Goal: Complete application form

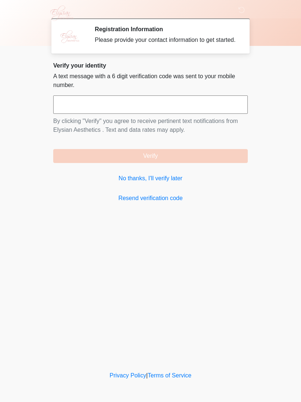
click at [200, 111] on input "text" at bounding box center [150, 104] width 195 height 18
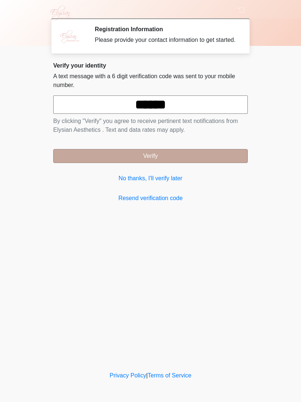
type input "******"
click at [183, 163] on button "Verify" at bounding box center [150, 156] width 195 height 14
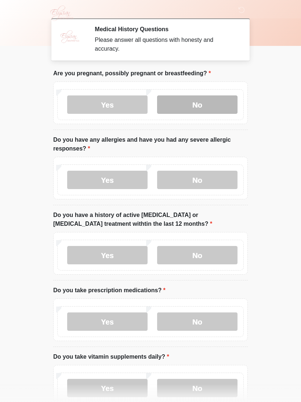
click at [213, 104] on label "No" at bounding box center [197, 104] width 80 height 18
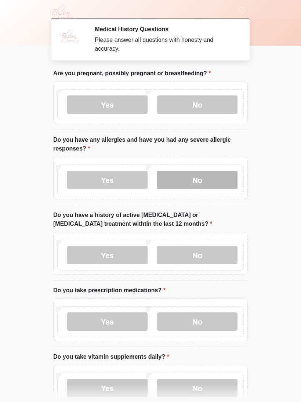
click at [216, 185] on label "No" at bounding box center [197, 180] width 80 height 18
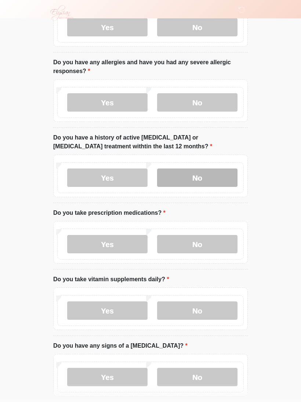
click at [220, 181] on label "No" at bounding box center [197, 178] width 80 height 18
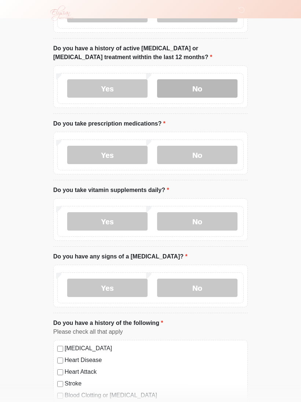
scroll to position [169, 0]
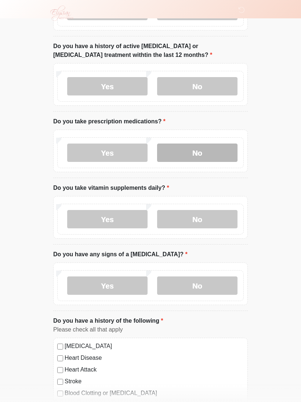
click at [213, 153] on label "No" at bounding box center [197, 153] width 80 height 18
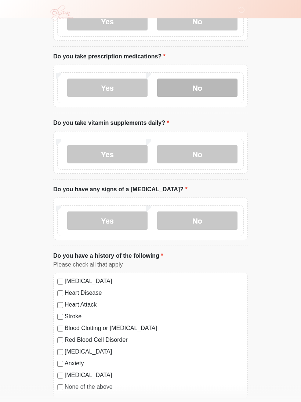
scroll to position [235, 0]
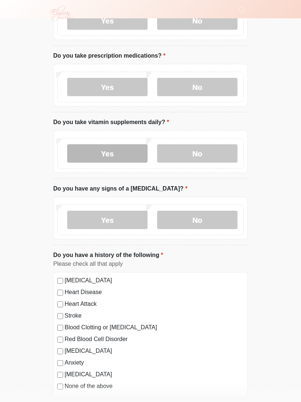
click at [88, 155] on label "Yes" at bounding box center [107, 153] width 80 height 18
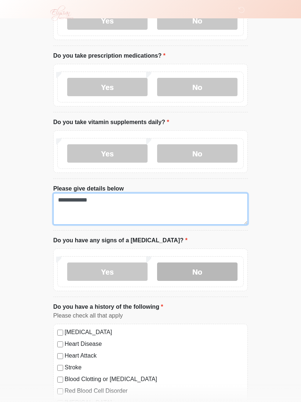
type textarea "**********"
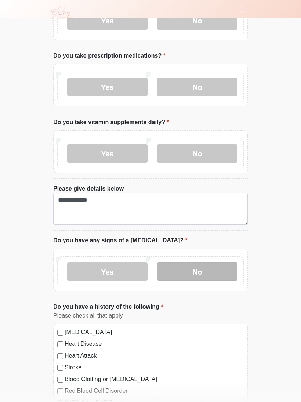
click at [213, 275] on label "No" at bounding box center [197, 271] width 80 height 18
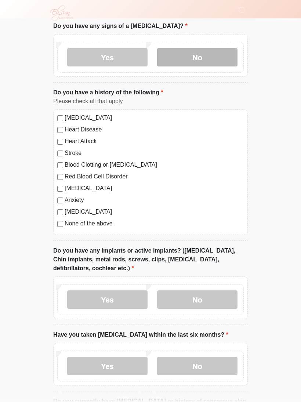
scroll to position [449, 0]
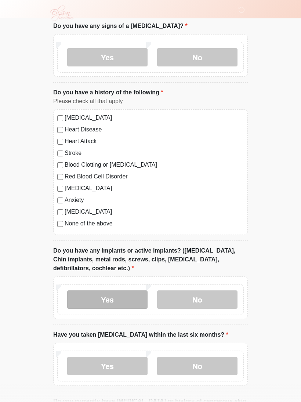
click at [115, 300] on label "Yes" at bounding box center [107, 299] width 80 height 18
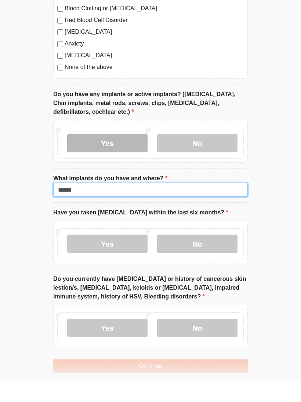
scroll to position [591, 0]
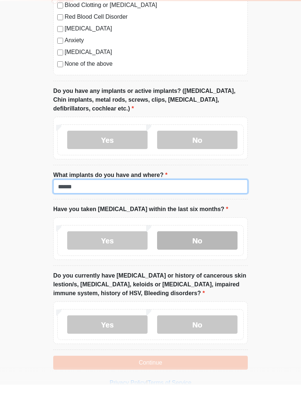
type input "******"
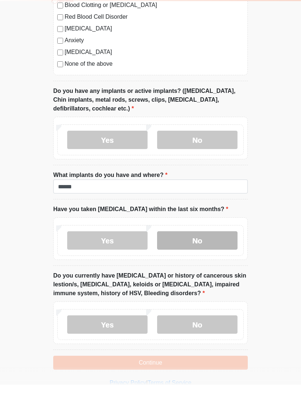
click at [206, 249] on label "No" at bounding box center [197, 258] width 80 height 18
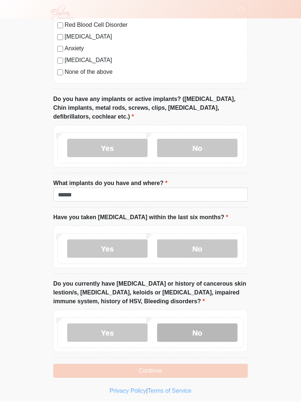
click at [204, 332] on label "No" at bounding box center [197, 332] width 80 height 18
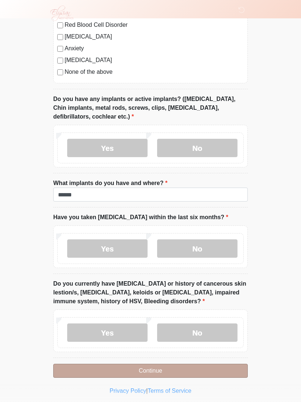
click at [181, 369] on button "Continue" at bounding box center [150, 371] width 195 height 14
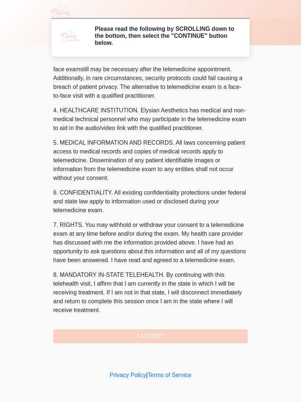
scroll to position [171, 0]
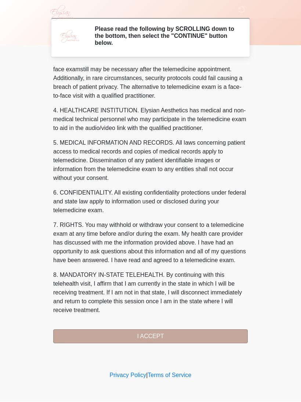
click at [169, 338] on button "I ACCEPT" at bounding box center [150, 337] width 195 height 14
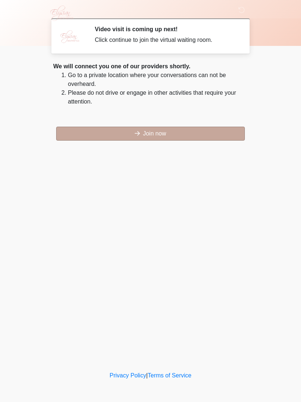
click at [214, 136] on button "Join now" at bounding box center [150, 134] width 189 height 14
